Goal: Information Seeking & Learning: Learn about a topic

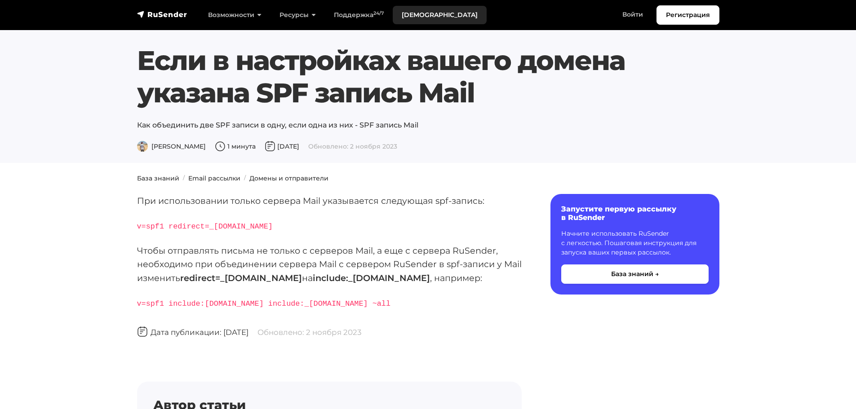
click at [413, 11] on link "[DEMOGRAPHIC_DATA]" at bounding box center [440, 15] width 94 height 18
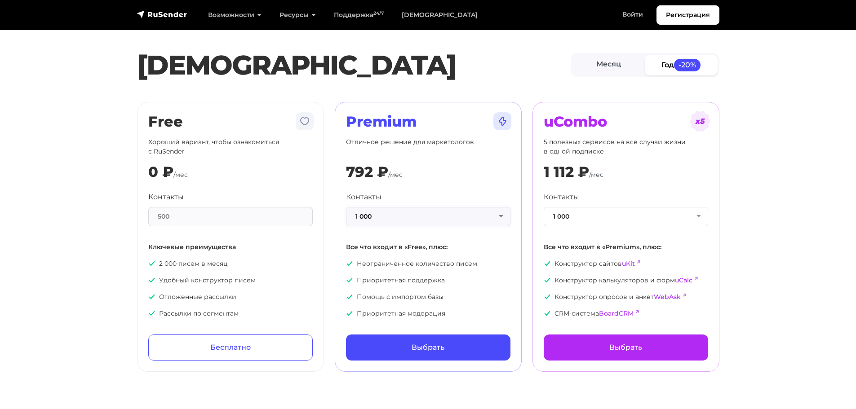
click at [424, 217] on button "1 000" at bounding box center [428, 216] width 164 height 19
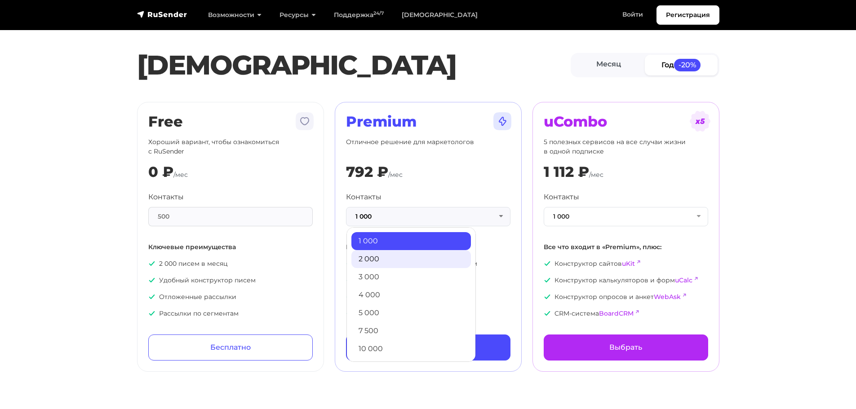
click at [390, 254] on link "2 000" at bounding box center [410, 259] width 119 height 18
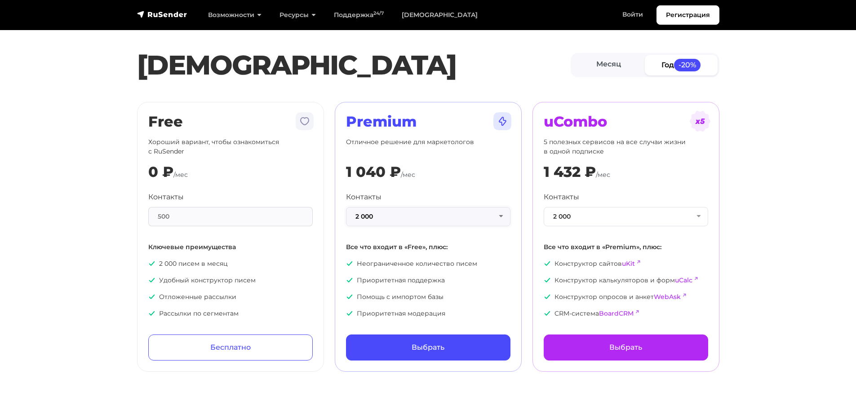
click at [393, 211] on button "2 000" at bounding box center [428, 216] width 164 height 19
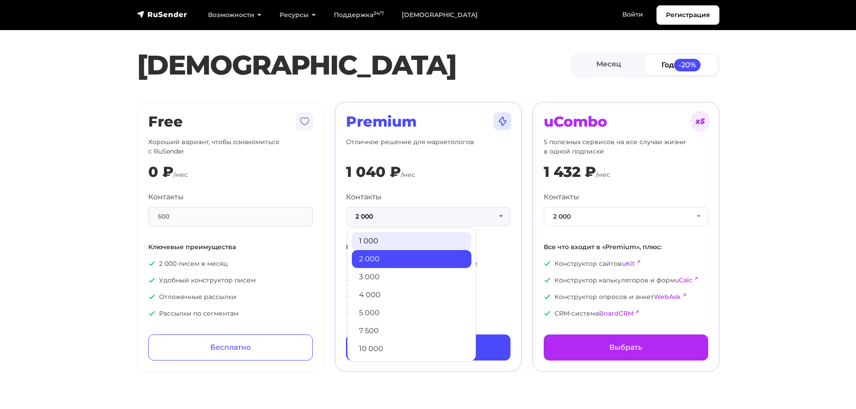
click at [381, 238] on link "1 000" at bounding box center [411, 241] width 119 height 18
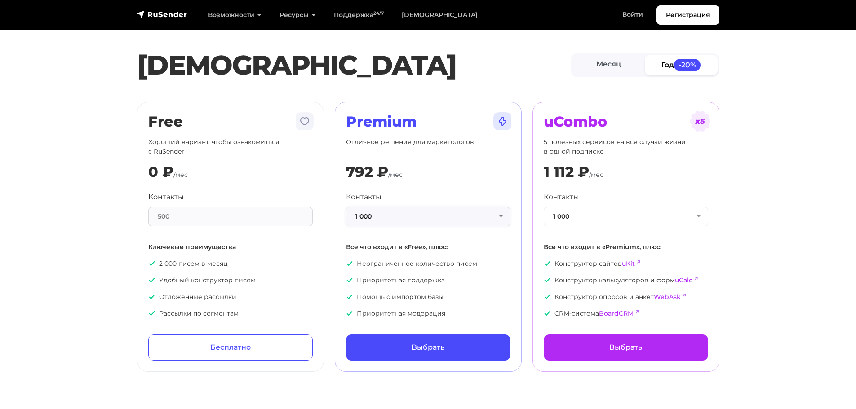
click at [376, 223] on button "1 000" at bounding box center [428, 216] width 164 height 19
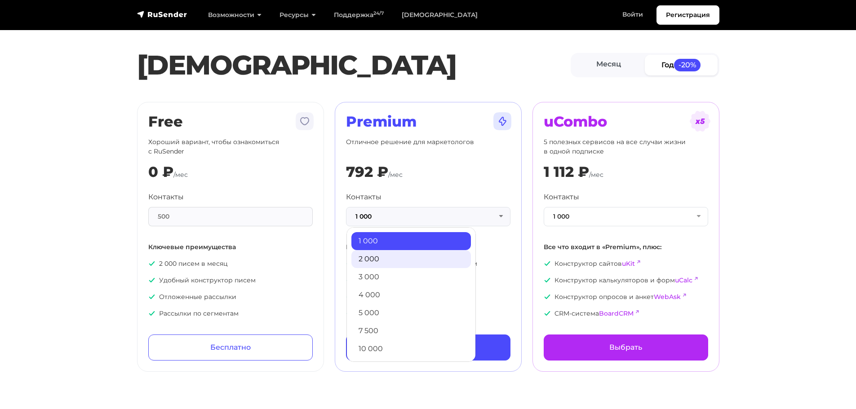
click at [366, 259] on link "2 000" at bounding box center [410, 259] width 119 height 18
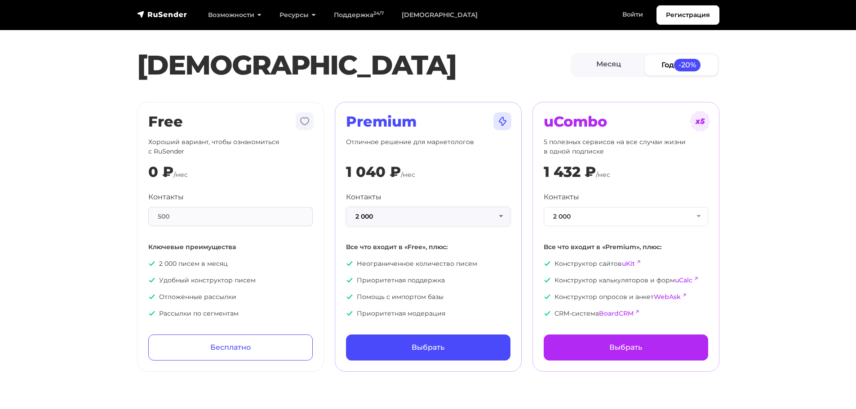
click at [376, 218] on button "2 000" at bounding box center [428, 216] width 164 height 19
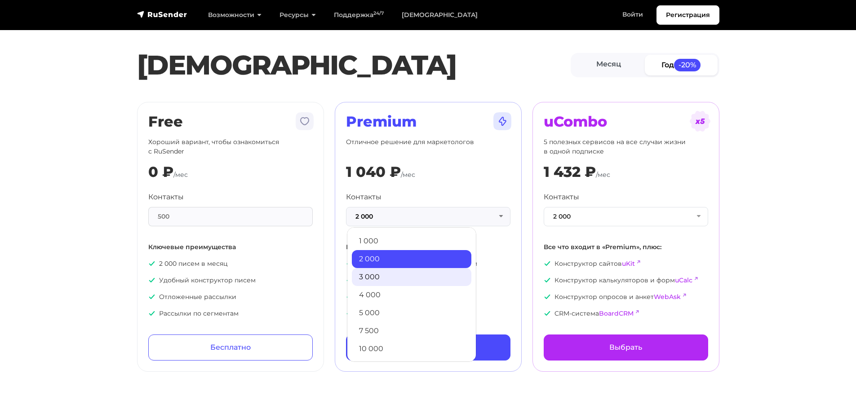
click at [371, 271] on link "3 000" at bounding box center [411, 277] width 119 height 18
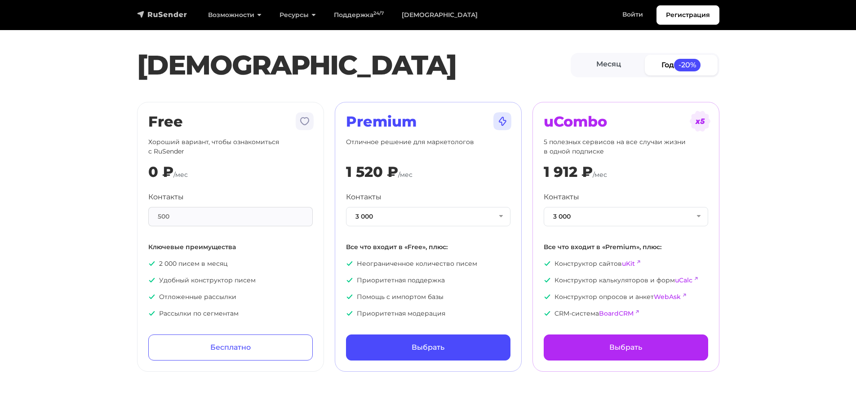
click at [159, 17] on img "navbar" at bounding box center [162, 14] width 50 height 9
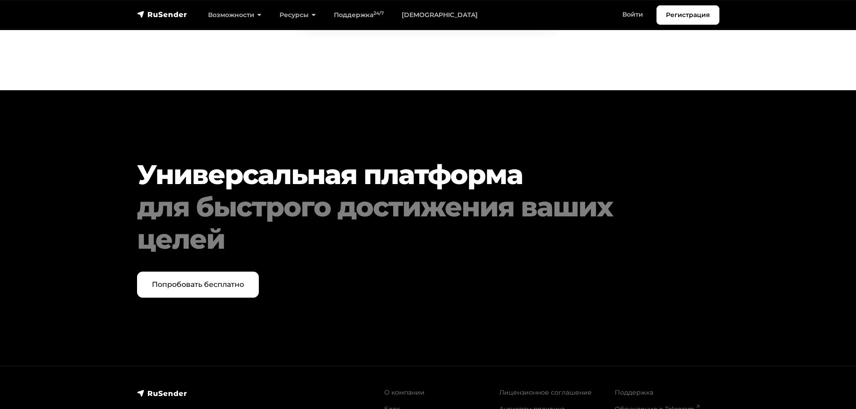
scroll to position [4615, 0]
